Goal: Information Seeking & Learning: Check status

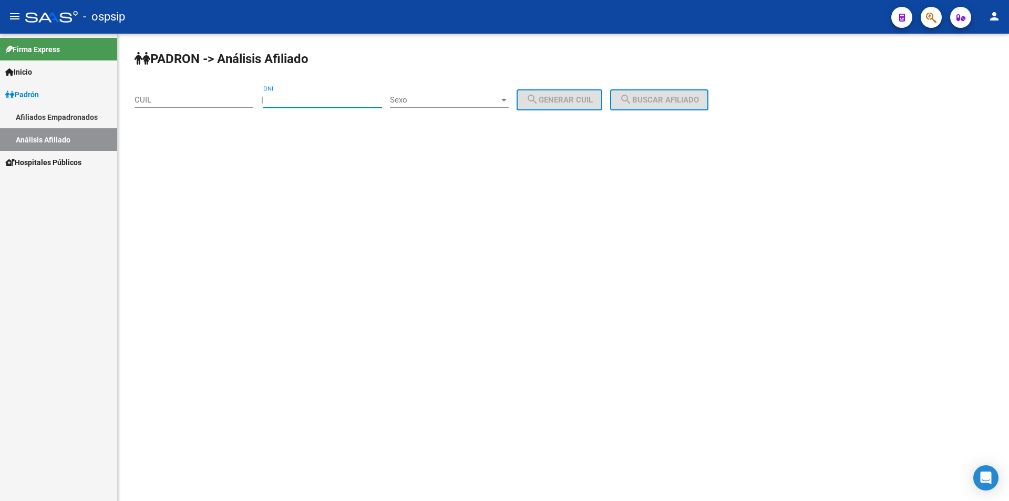
click at [358, 95] on input "DNI" at bounding box center [322, 99] width 119 height 9
type input "95641611"
click at [442, 99] on span "Sexo" at bounding box center [444, 99] width 109 height 9
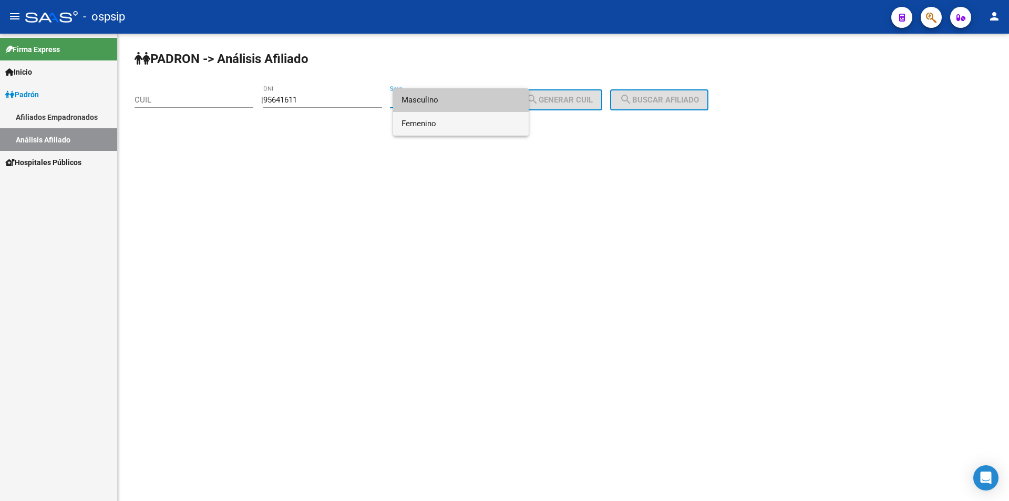
click at [442, 123] on span "Femenino" at bounding box center [461, 124] width 119 height 24
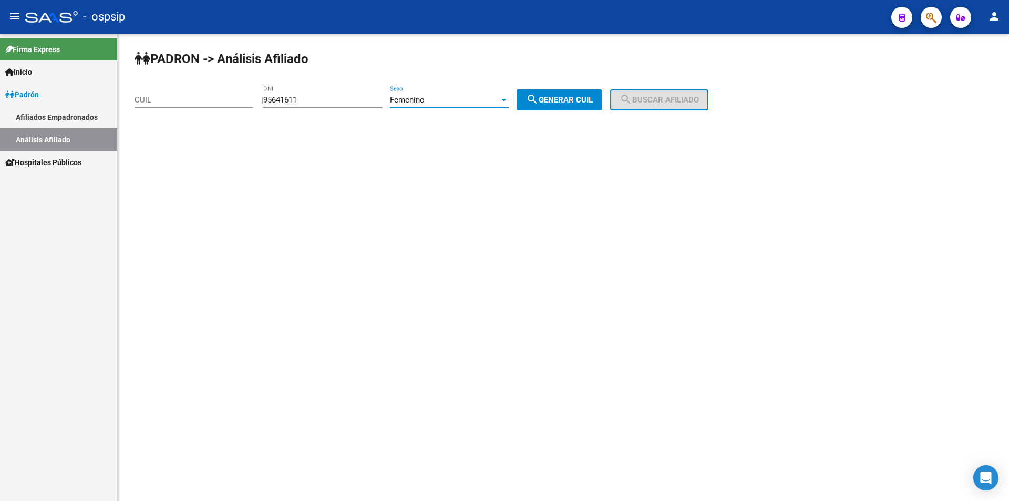
click at [543, 92] on button "search Generar CUIL" at bounding box center [560, 99] width 86 height 21
type input "27-95641611-1"
click at [672, 91] on button "search Buscar afiliado" at bounding box center [659, 99] width 98 height 21
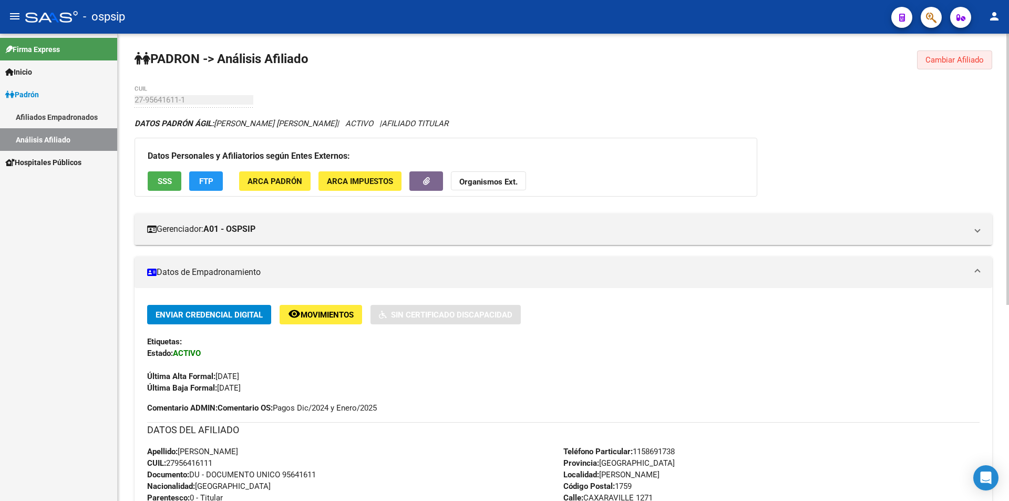
click at [968, 65] on button "Cambiar Afiliado" at bounding box center [954, 59] width 75 height 19
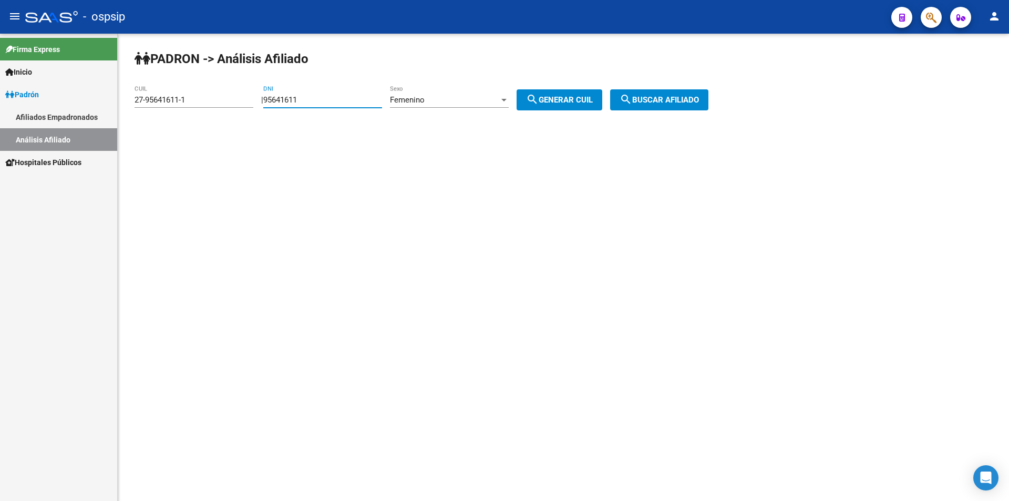
drag, startPoint x: 361, startPoint y: 100, endPoint x: 187, endPoint y: 89, distance: 174.4
click at [187, 100] on app-analisis-afiliado "PADRON -> Análisis Afiliado 27-95641611-1 CUIL | 95641611 DNI Femenino Sexo sea…" at bounding box center [426, 99] width 582 height 9
drag, startPoint x: 206, startPoint y: 102, endPoint x: 42, endPoint y: 102, distance: 164.0
click at [42, 102] on mat-sidenav-container "Firma Express Inicio Calendario SSS Instructivos Contacto OS Padrón Afiliados E…" at bounding box center [504, 267] width 1009 height 467
click at [313, 99] on input "DNI" at bounding box center [322, 99] width 119 height 9
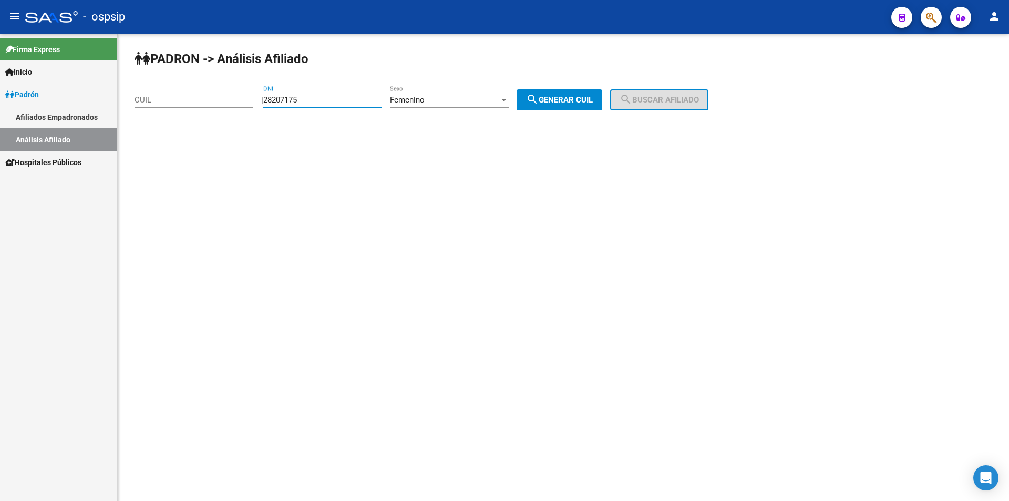
type input "28207175"
click at [603, 107] on button "search Generar CUIL" at bounding box center [560, 99] width 86 height 21
type input "23-28207175-4"
click at [668, 98] on span "search Buscar afiliado" at bounding box center [659, 99] width 79 height 9
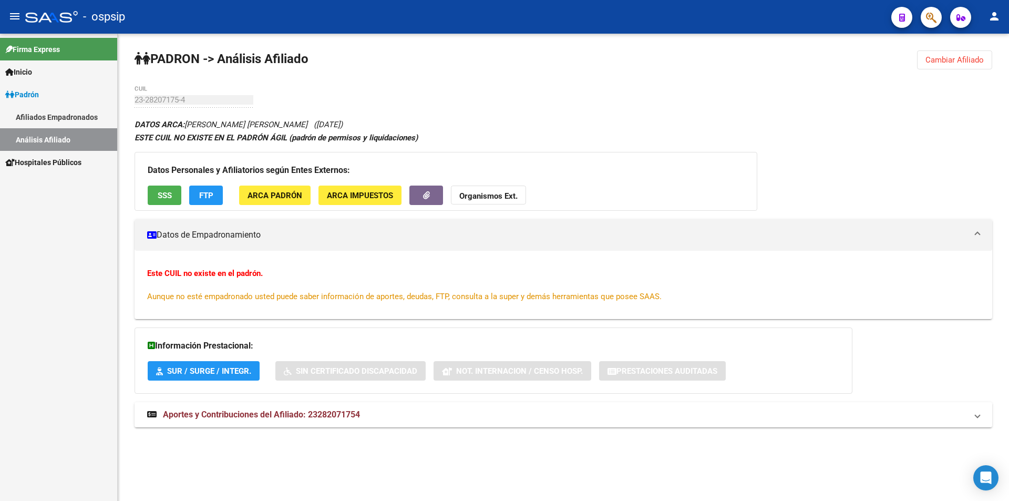
click at [317, 100] on div "PADRON -> Análisis Afiliado Cambiar Afiliado 23-28207175-4 CUIL DATOS ARCA: [PE…" at bounding box center [564, 249] width 892 height 431
click at [938, 63] on span "Cambiar Afiliado" at bounding box center [955, 59] width 58 height 9
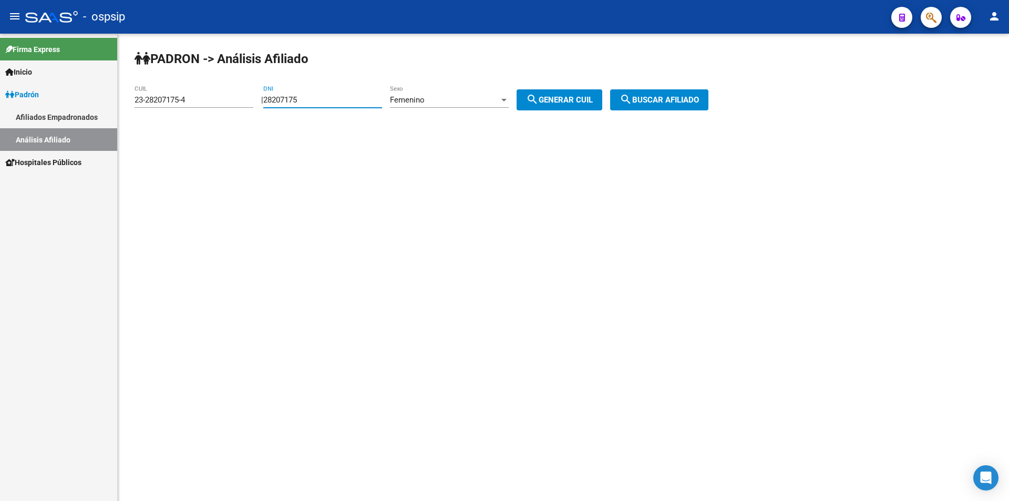
drag, startPoint x: 350, startPoint y: 100, endPoint x: 167, endPoint y: 103, distance: 183.0
click at [178, 105] on app-analisis-afiliado "PADRON -> Análisis Afiliado 23-28207175-4 CUIL | 28207175 DNI Femenino Sexo sea…" at bounding box center [426, 99] width 582 height 9
drag, startPoint x: 172, startPoint y: 103, endPoint x: 0, endPoint y: 114, distance: 172.8
click at [0, 114] on mat-sidenav-container "Firma Express Inicio Calendario SSS Instructivos Contacto OS Padrón Afiliados E…" at bounding box center [504, 267] width 1009 height 467
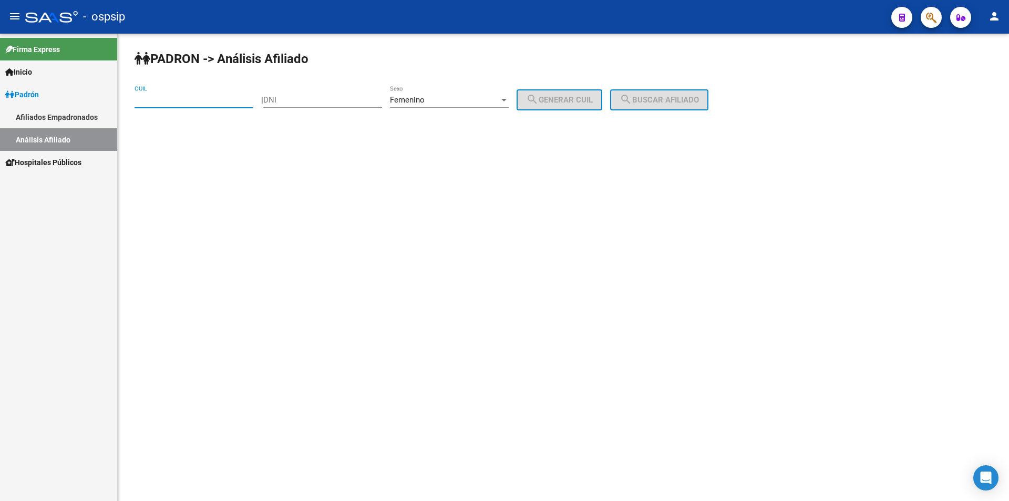
click at [293, 101] on input "DNI" at bounding box center [322, 99] width 119 height 9
type input "29929145"
click at [586, 85] on div "PADRON -> Análisis Afiliado CUIL | 29929145 DNI Femenino Sexo search Generar CU…" at bounding box center [564, 89] width 892 height 110
click at [583, 87] on div "PADRON -> Análisis Afiliado CUIL | 29929145 DNI Femenino Sexo search Generar CU…" at bounding box center [564, 89] width 892 height 110
click at [583, 96] on span "search Generar CUIL" at bounding box center [559, 99] width 67 height 9
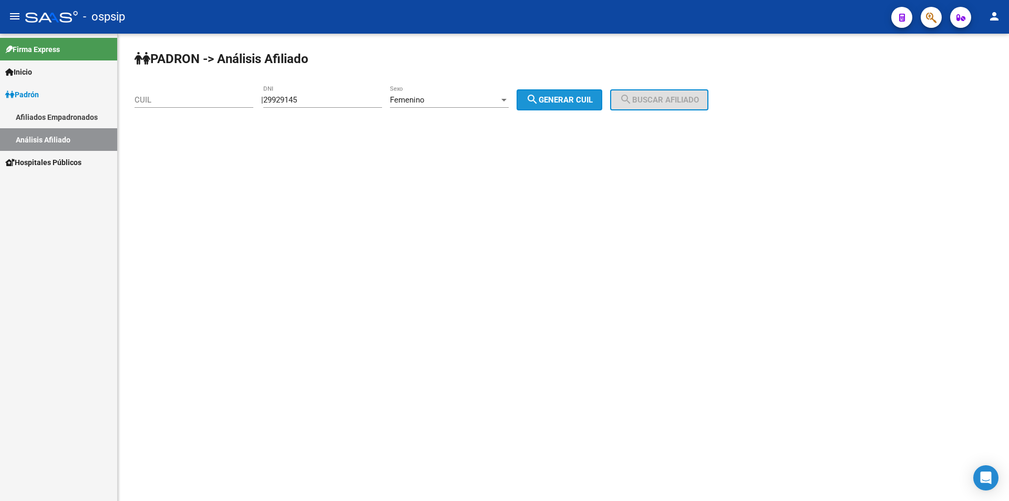
type input "27-29929145-1"
click at [677, 84] on div "PADRON -> Análisis Afiliado 27-29929145-1 CUIL | 29929145 DNI Femenino Sexo sea…" at bounding box center [564, 89] width 892 height 110
click at [677, 101] on span "search Buscar afiliado" at bounding box center [659, 99] width 79 height 9
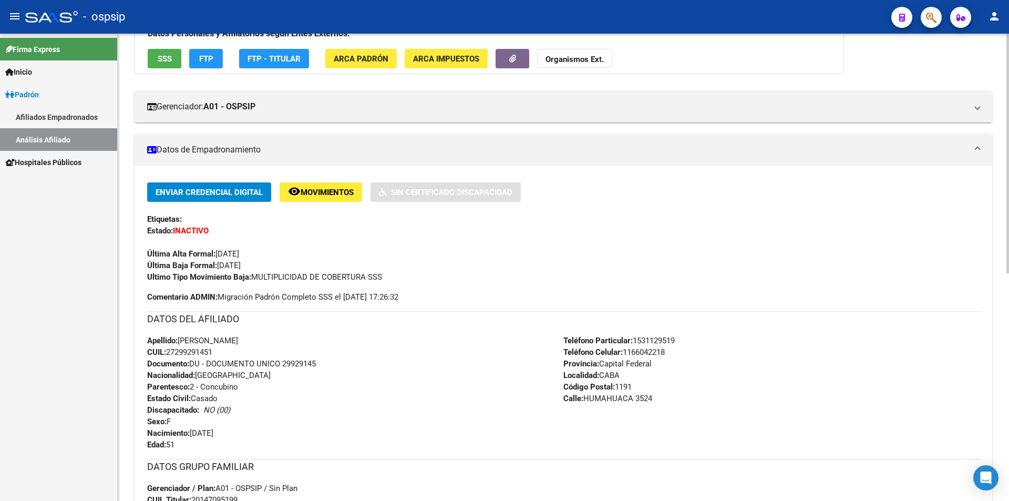
scroll to position [53, 0]
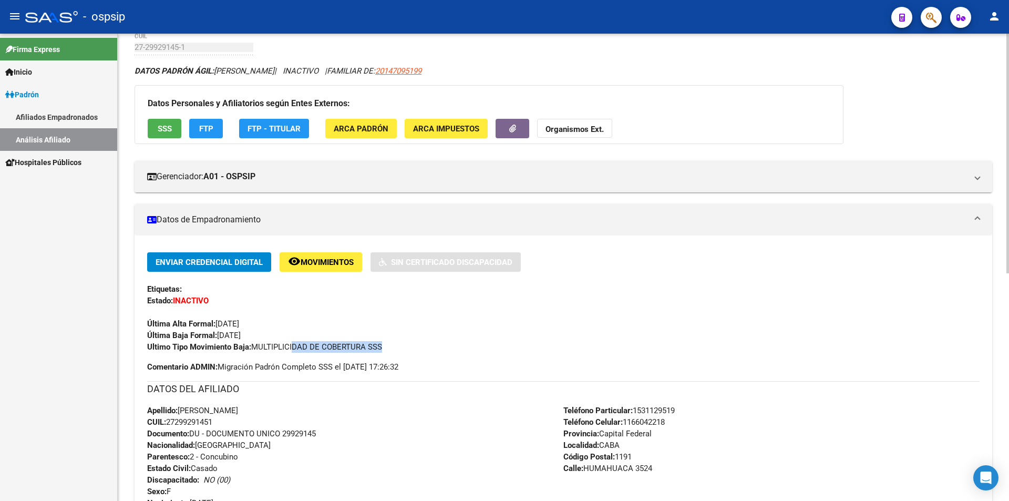
drag, startPoint x: 292, startPoint y: 347, endPoint x: 380, endPoint y: 347, distance: 87.3
click at [380, 347] on span "Ultimo Tipo Movimiento Baja: MULTIPLICIDAD DE COBERTURA SSS" at bounding box center [264, 346] width 235 height 9
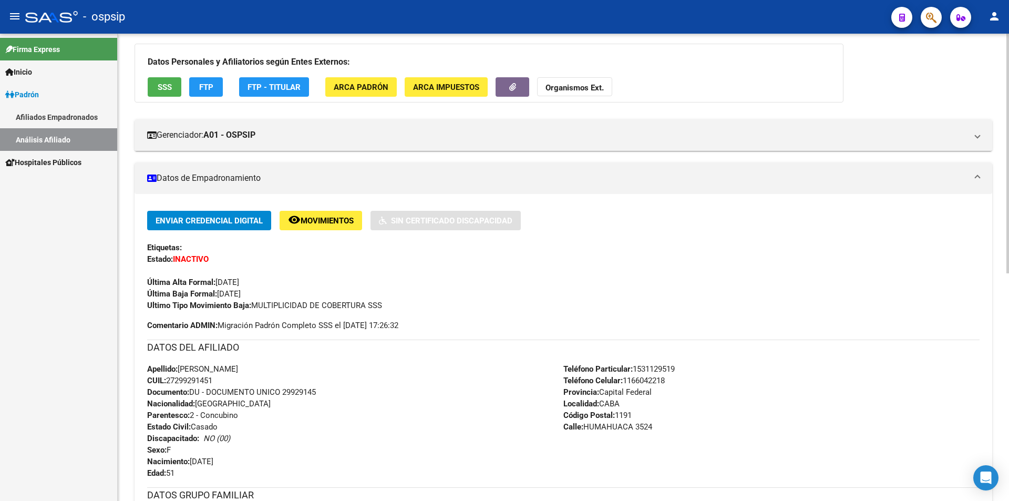
scroll to position [105, 0]
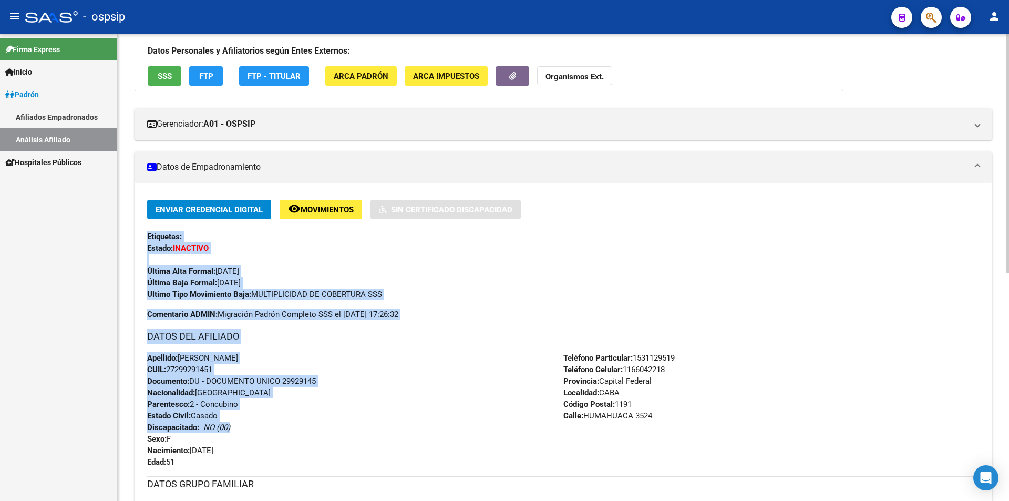
drag, startPoint x: 146, startPoint y: 231, endPoint x: 469, endPoint y: 342, distance: 342.3
click at [450, 412] on div "Enviar Credencial Digital remove_red_eye Movimientos Sin Certificado Discapacid…" at bounding box center [564, 430] width 858 height 461
click at [471, 338] on h3 "DATOS DEL AFILIADO" at bounding box center [563, 336] width 833 height 15
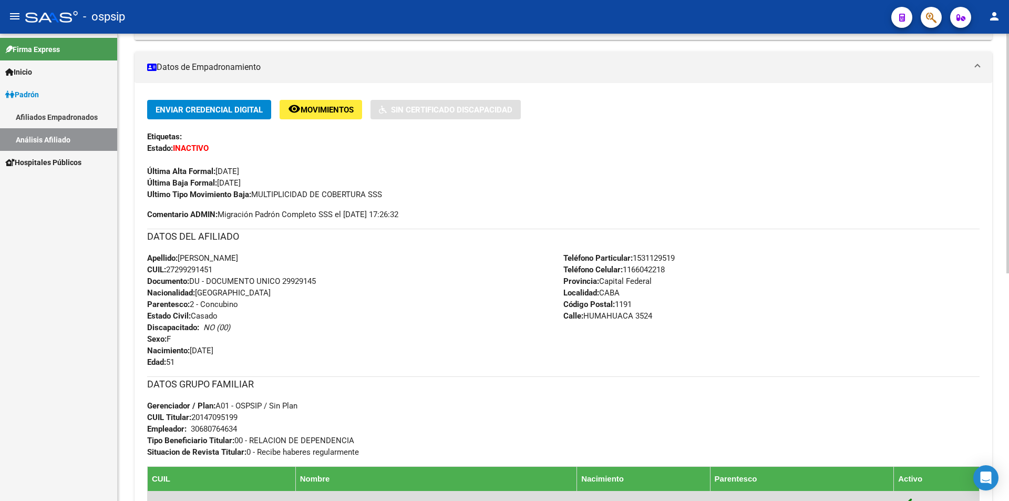
scroll to position [180, 0]
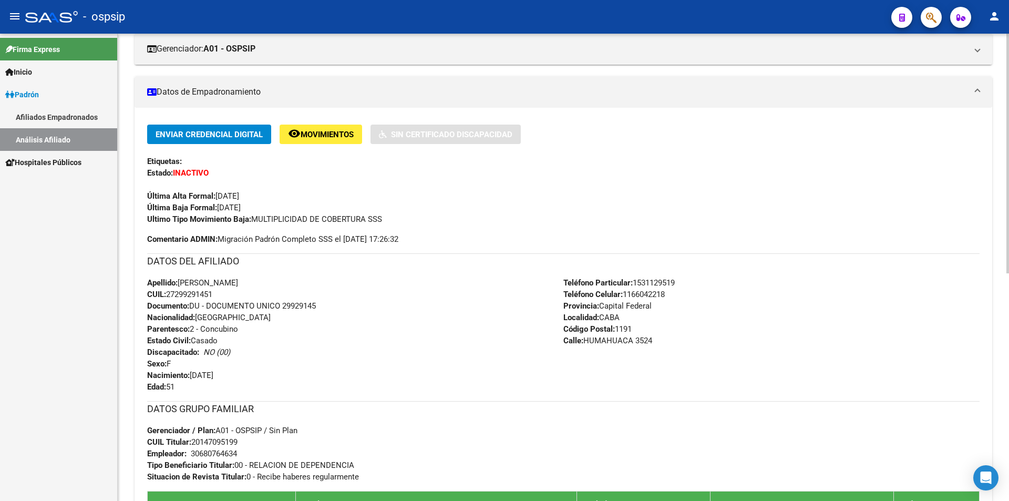
drag, startPoint x: 588, startPoint y: 370, endPoint x: 250, endPoint y: 373, distance: 338.1
click at [250, 373] on div "DATOS DEL AFILIADO Apellido: [PERSON_NAME] CUIL: 27299291451 Documento: DU - DO…" at bounding box center [563, 322] width 833 height 139
click at [452, 366] on div "Apellido: [PERSON_NAME] CUIL: 27299291451 Documento: DU - DOCUMENTO UNICO 29929…" at bounding box center [355, 335] width 416 height 116
drag, startPoint x: 614, startPoint y: 363, endPoint x: 196, endPoint y: 176, distance: 457.5
click at [195, 176] on div "Enviar Credencial Digital remove_red_eye Movimientos Sin Certificado Discapacid…" at bounding box center [563, 351] width 833 height 452
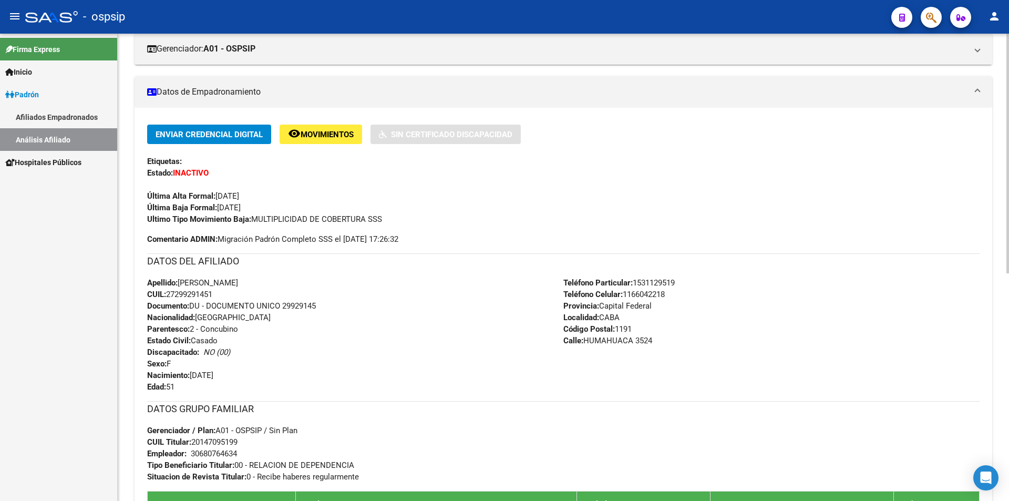
click at [215, 180] on div "Última Alta Formal: [DATE]" at bounding box center [563, 190] width 833 height 23
drag, startPoint x: 172, startPoint y: 171, endPoint x: 728, endPoint y: 380, distance: 593.4
click at [728, 380] on div "Enviar Credencial Digital remove_red_eye Movimientos Sin Certificado Discapacid…" at bounding box center [563, 351] width 833 height 452
click at [736, 371] on div "Teléfono Particular: [PHONE_NUMBER] Teléfono Celular: [PHONE_NUMBER] Provincia:…" at bounding box center [772, 335] width 416 height 116
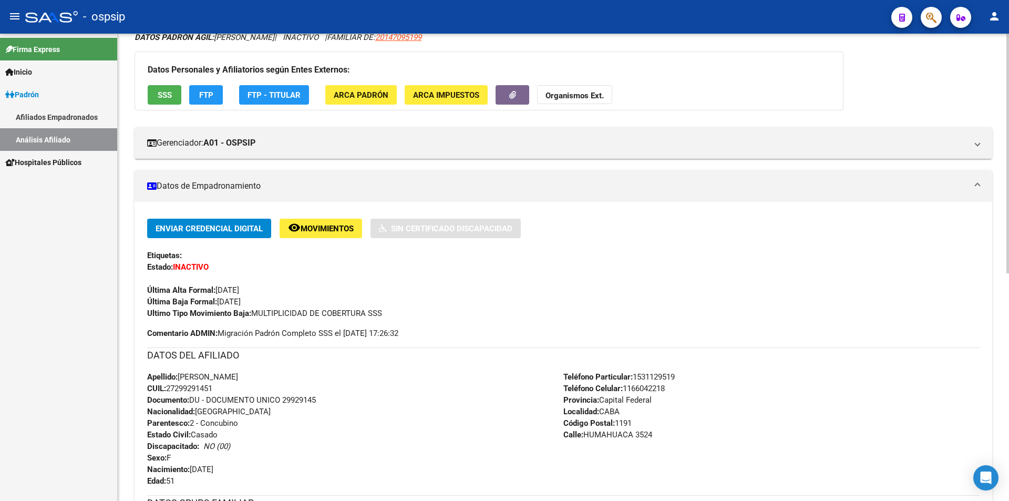
scroll to position [0, 0]
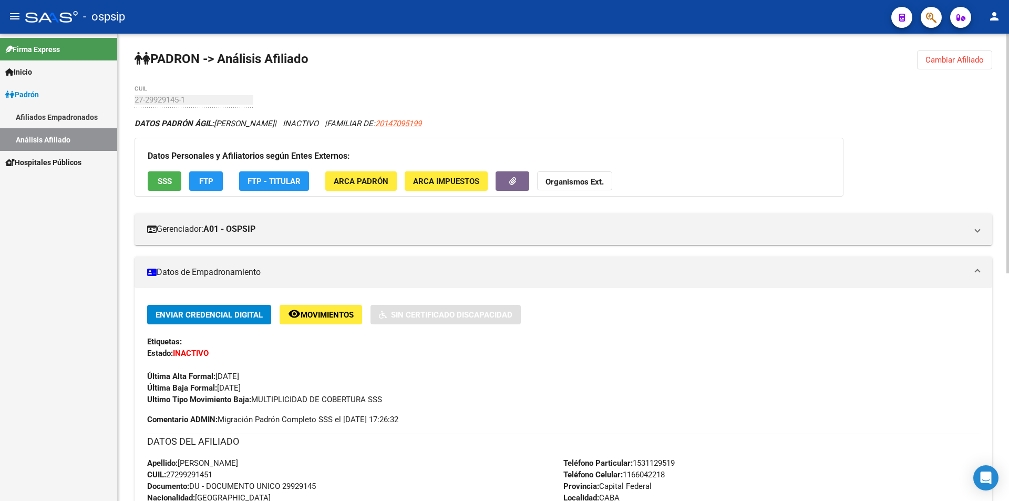
click at [966, 53] on button "Cambiar Afiliado" at bounding box center [954, 59] width 75 height 19
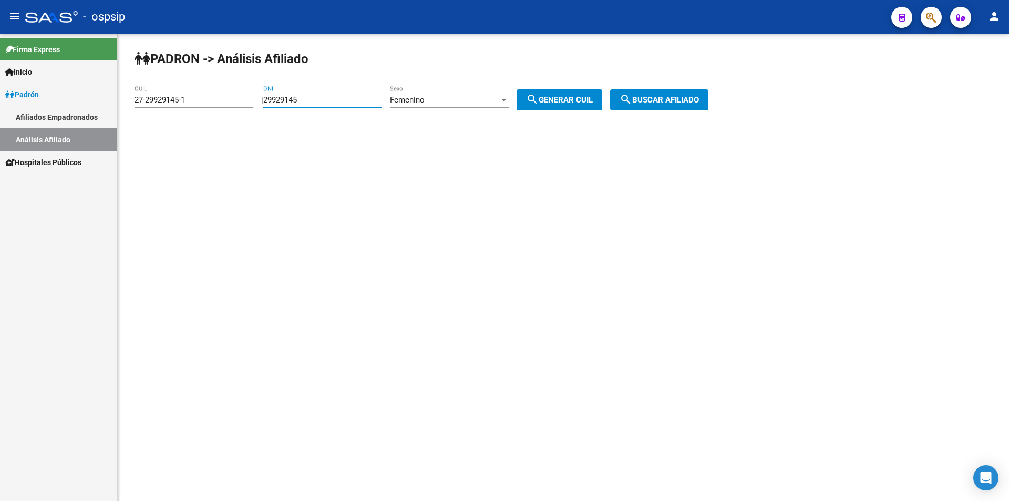
drag, startPoint x: 322, startPoint y: 101, endPoint x: 9, endPoint y: 130, distance: 314.2
click at [7, 133] on mat-sidenav-container "Firma Express Inicio Calendario SSS Instructivos Contacto OS Padrón Afiliados E…" at bounding box center [504, 267] width 1009 height 467
drag, startPoint x: 208, startPoint y: 100, endPoint x: 0, endPoint y: 131, distance: 210.1
click at [0, 132] on mat-sidenav-container "Firma Express Inicio Calendario SSS Instructivos Contacto OS Padrón Afiliados E…" at bounding box center [504, 267] width 1009 height 467
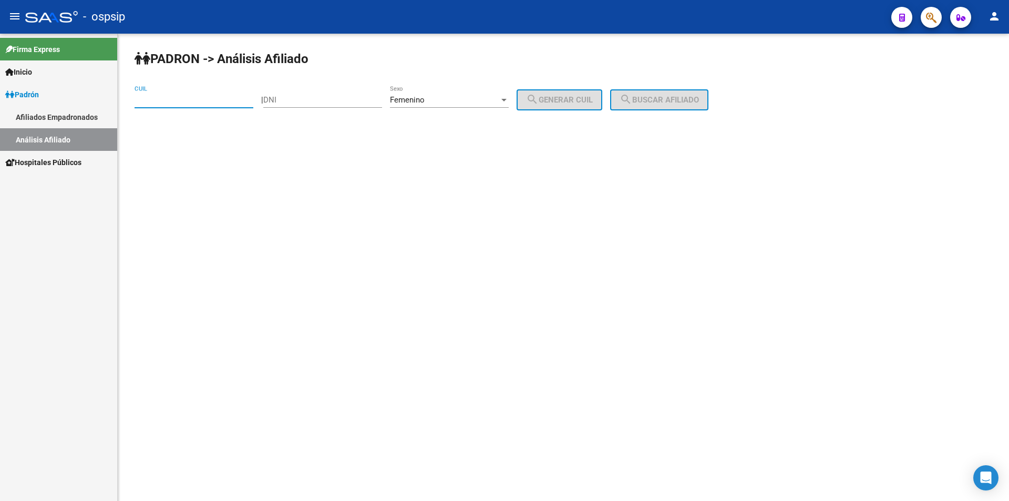
click at [369, 160] on mat-sidenav-content "PADRON -> Análisis Afiliado CUIL | DNI Femenino Sexo search Generar CUIL search…" at bounding box center [564, 267] width 892 height 467
